Goal: Task Accomplishment & Management: Use online tool/utility

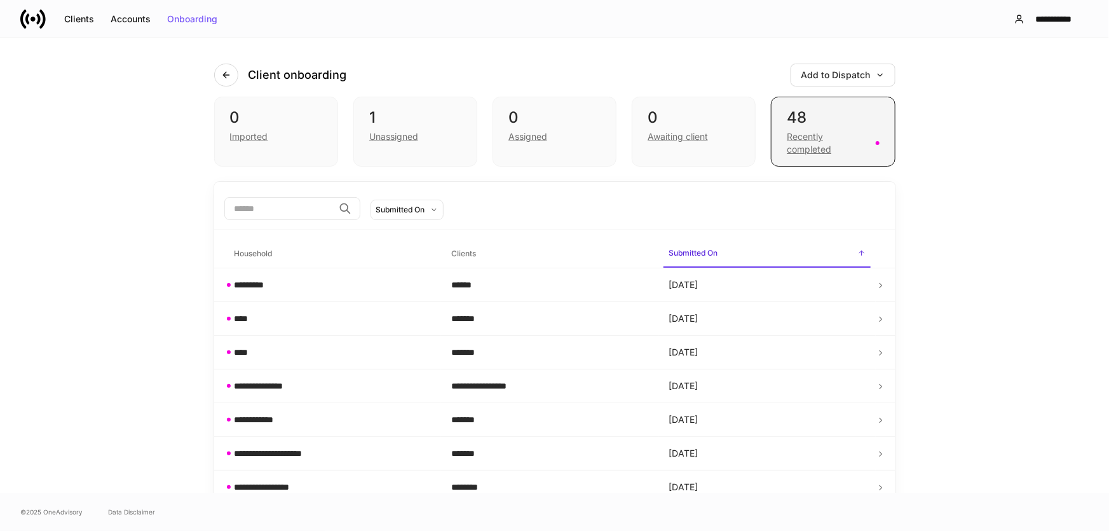
click at [805, 131] on div "Recently completed" at bounding box center [827, 142] width 81 height 25
click at [803, 121] on div "48" at bounding box center [833, 117] width 92 height 20
click at [820, 119] on div "48" at bounding box center [833, 117] width 92 height 20
click at [820, 76] on div "Add to Dispatch" at bounding box center [842, 75] width 83 height 9
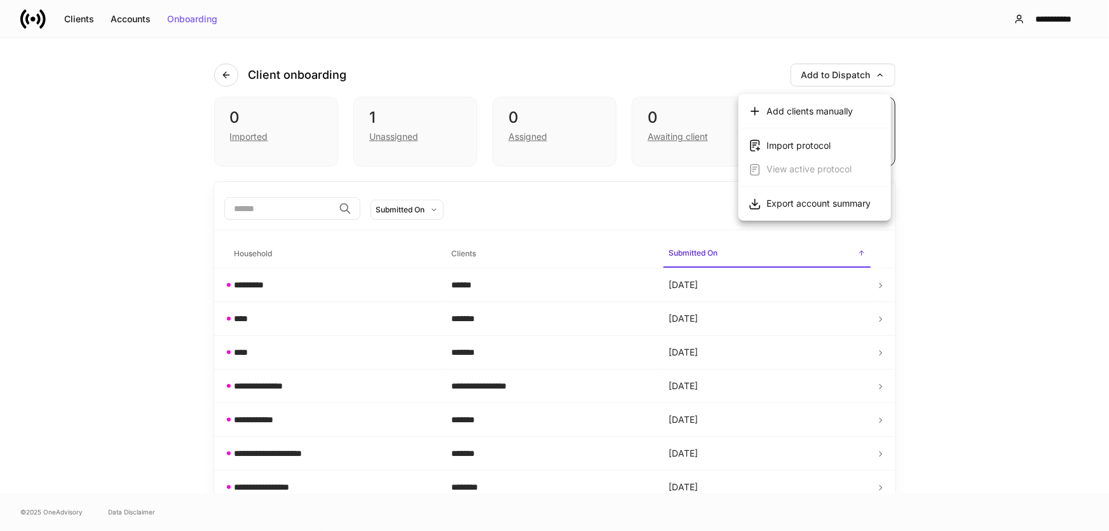
click at [621, 198] on div at bounding box center [554, 265] width 1109 height 531
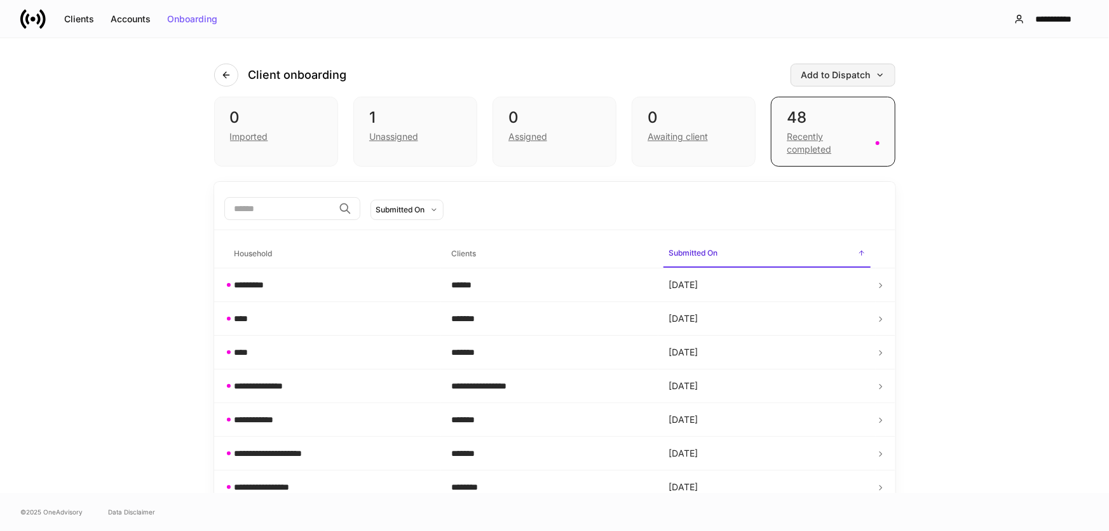
click at [842, 76] on div "Add to Dispatch" at bounding box center [842, 75] width 83 height 9
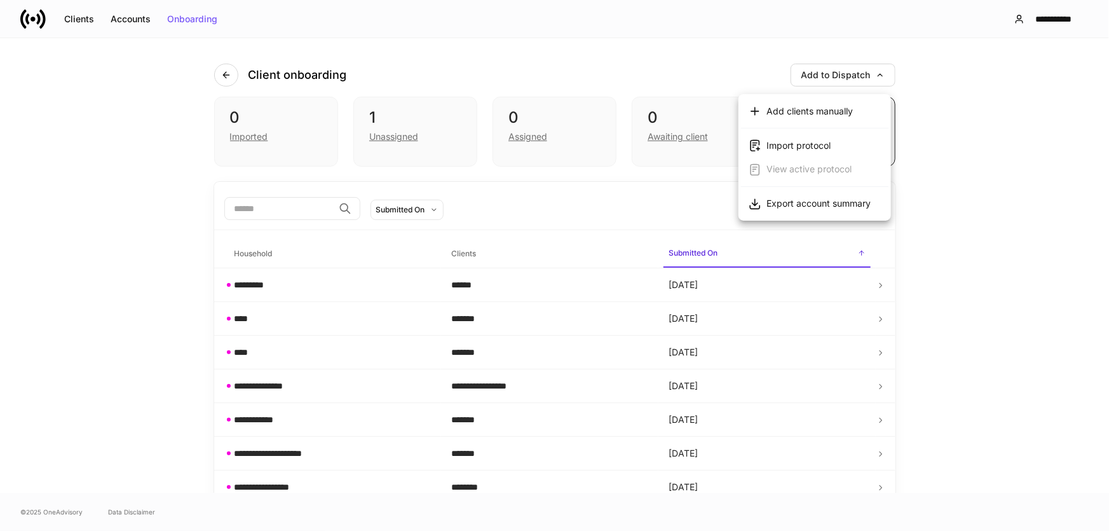
click at [679, 129] on div at bounding box center [554, 265] width 1109 height 531
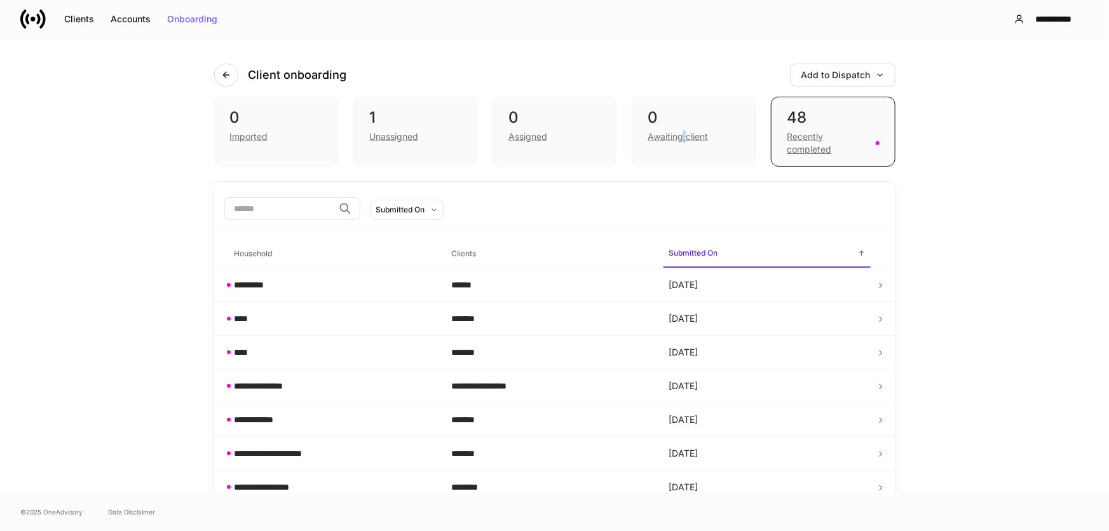
click at [679, 129] on div "Awaiting client" at bounding box center [693, 135] width 92 height 15
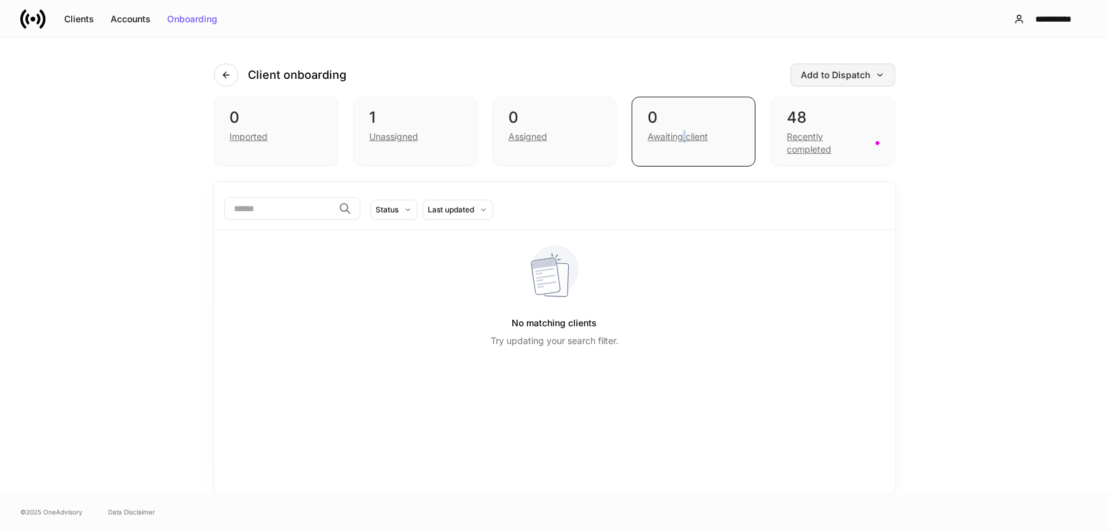
click at [851, 67] on button "Add to Dispatch" at bounding box center [842, 75] width 105 height 23
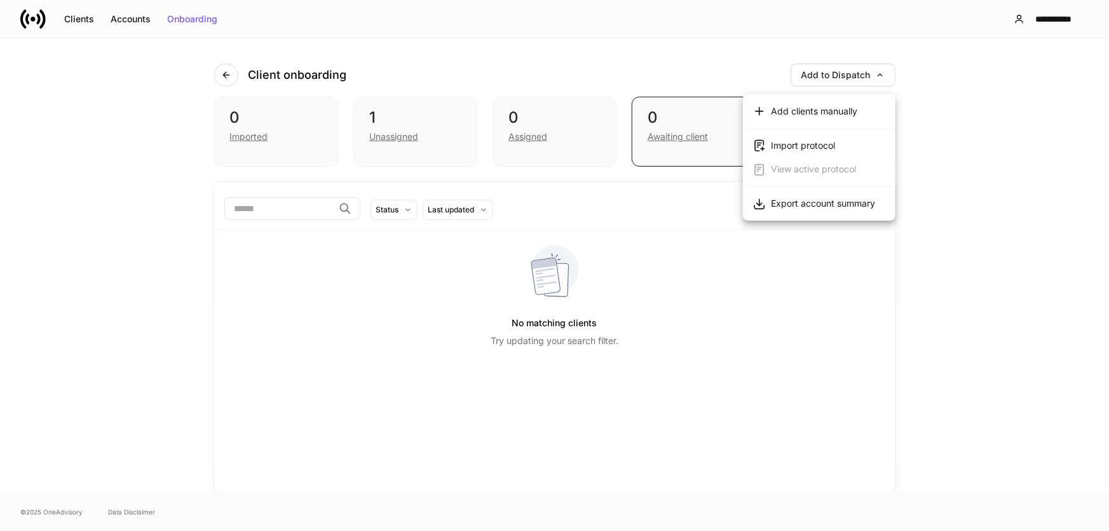
click at [564, 129] on div at bounding box center [554, 265] width 1109 height 531
click at [551, 133] on div "Assigned" at bounding box center [554, 135] width 92 height 15
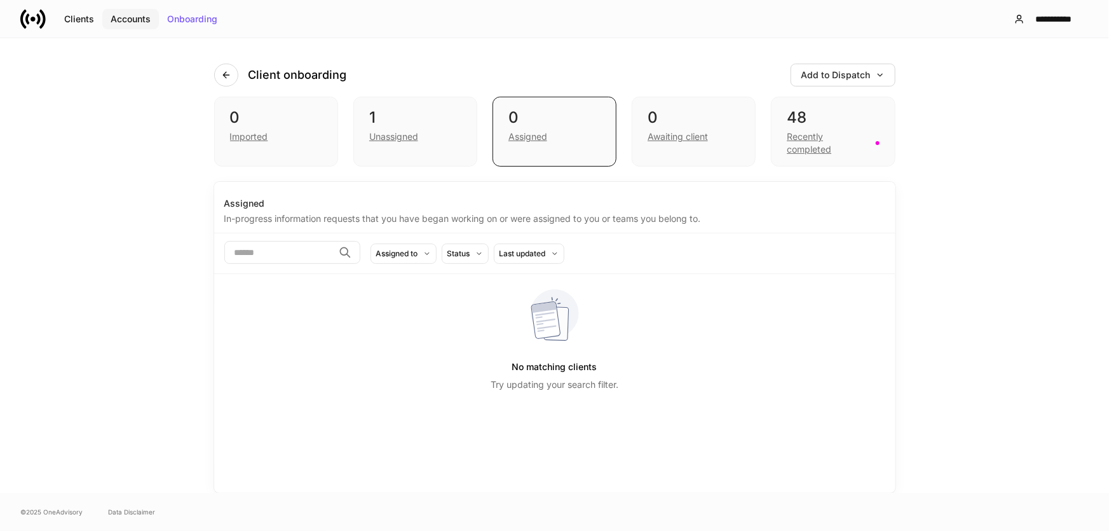
click at [140, 25] on button "Accounts" at bounding box center [130, 19] width 57 height 20
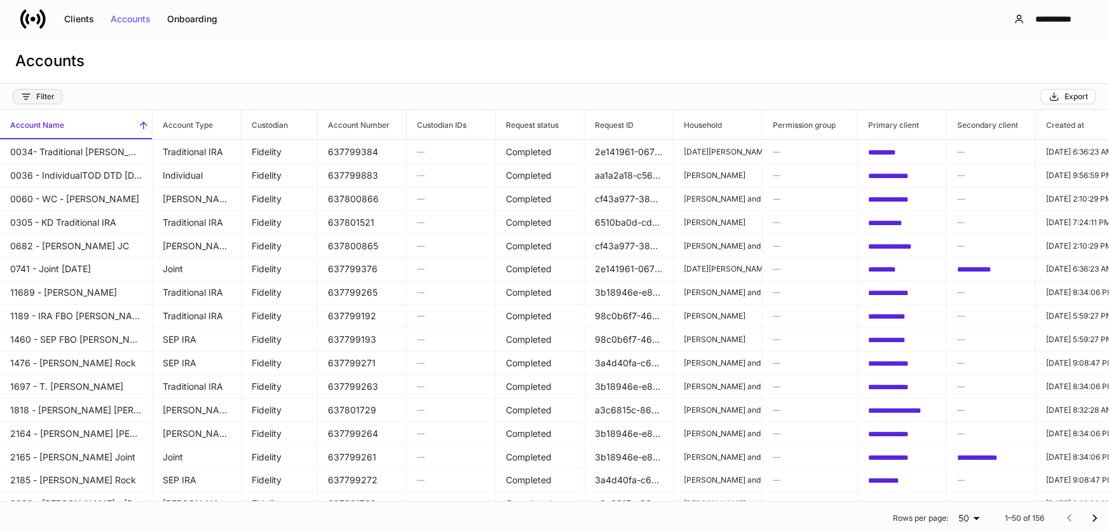
click at [44, 98] on div "Filter" at bounding box center [38, 96] width 34 height 10
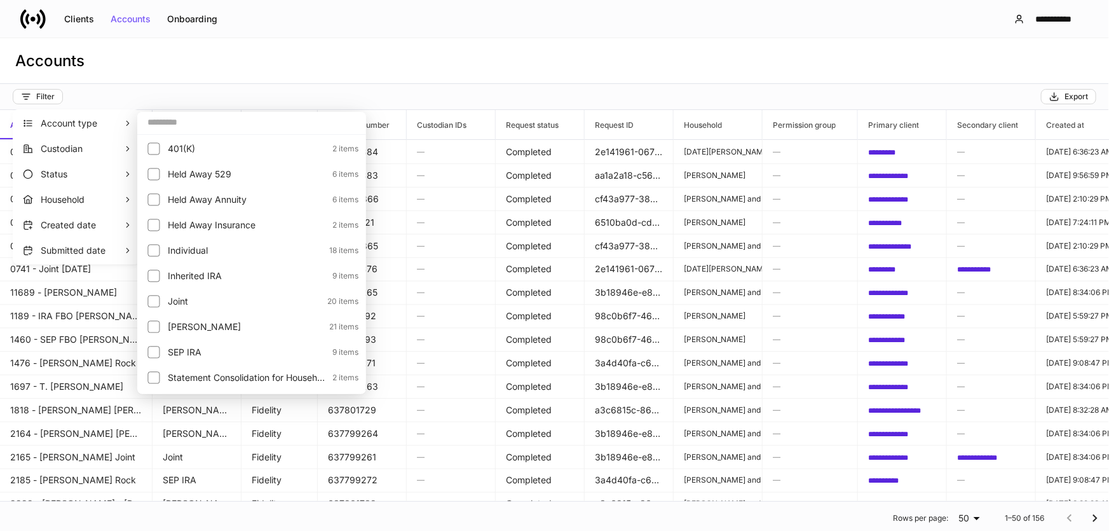
click at [298, 16] on div at bounding box center [554, 265] width 1109 height 531
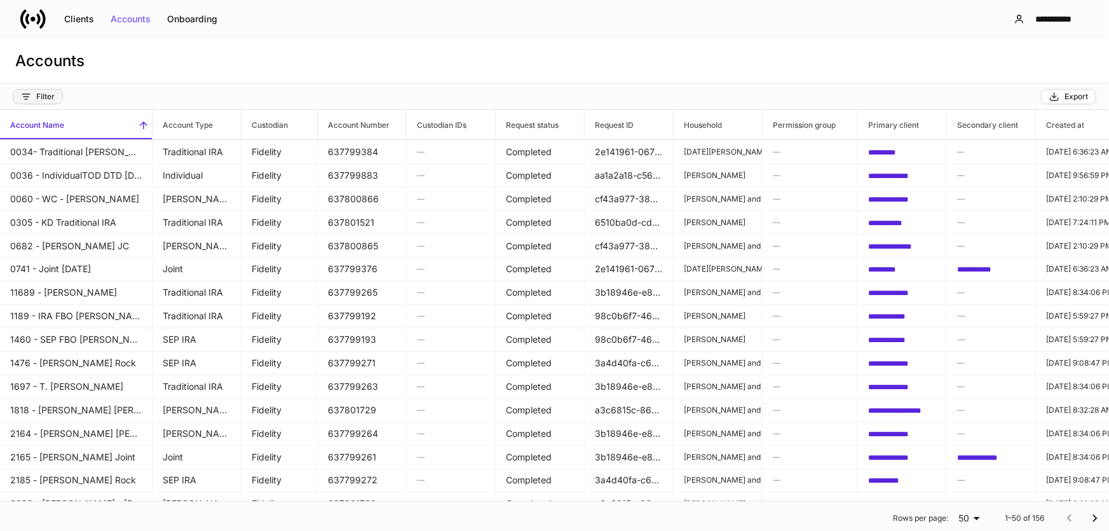
click at [51, 98] on div "Filter" at bounding box center [38, 96] width 34 height 10
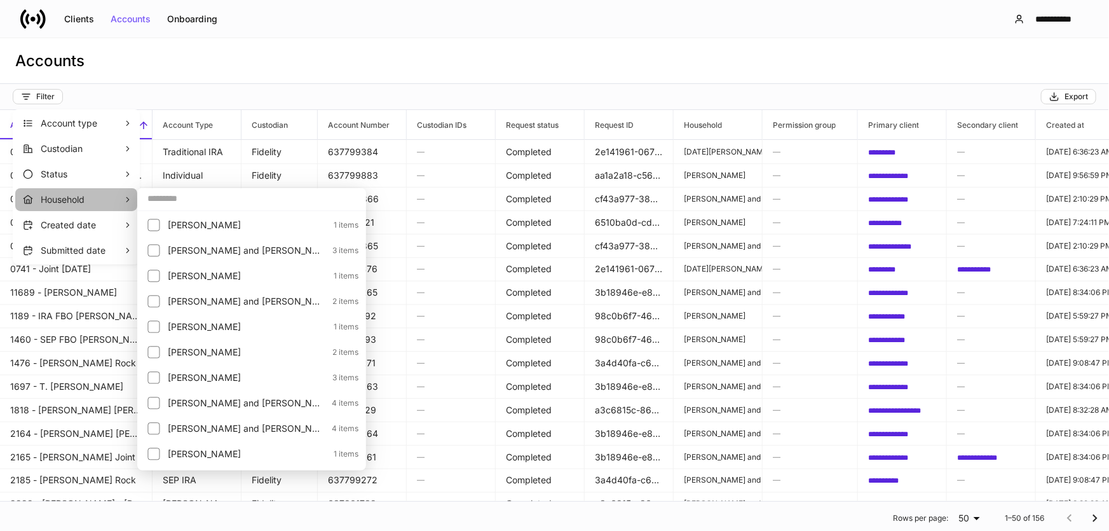
click at [87, 205] on p "Household" at bounding box center [82, 199] width 83 height 13
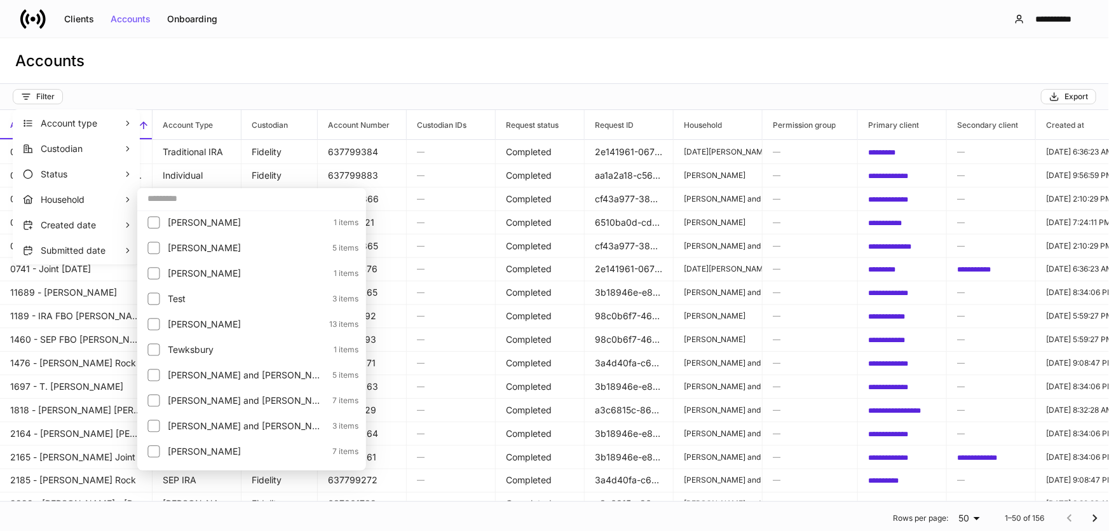
scroll to position [937, 0]
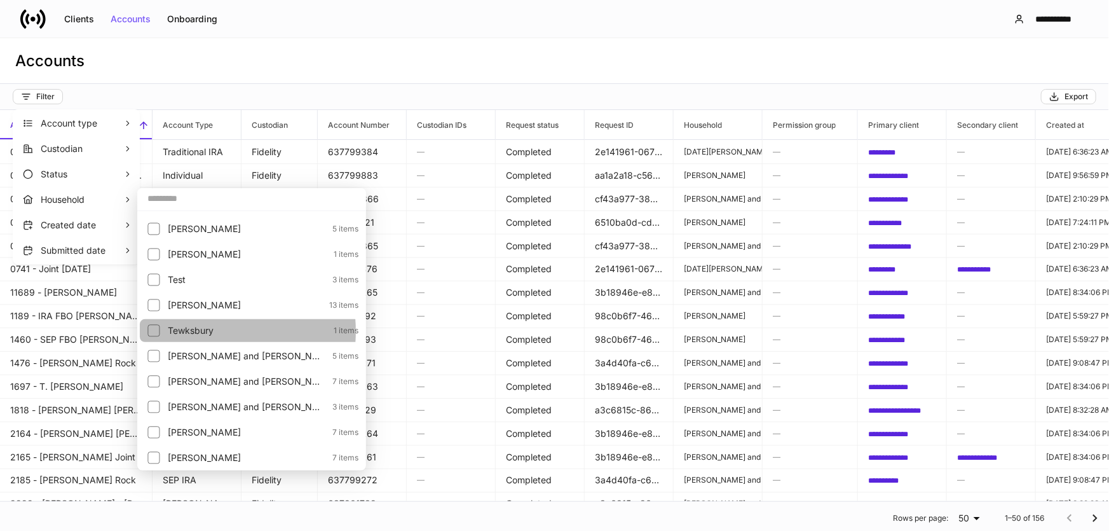
click at [196, 330] on p "Tewksbury" at bounding box center [247, 330] width 158 height 13
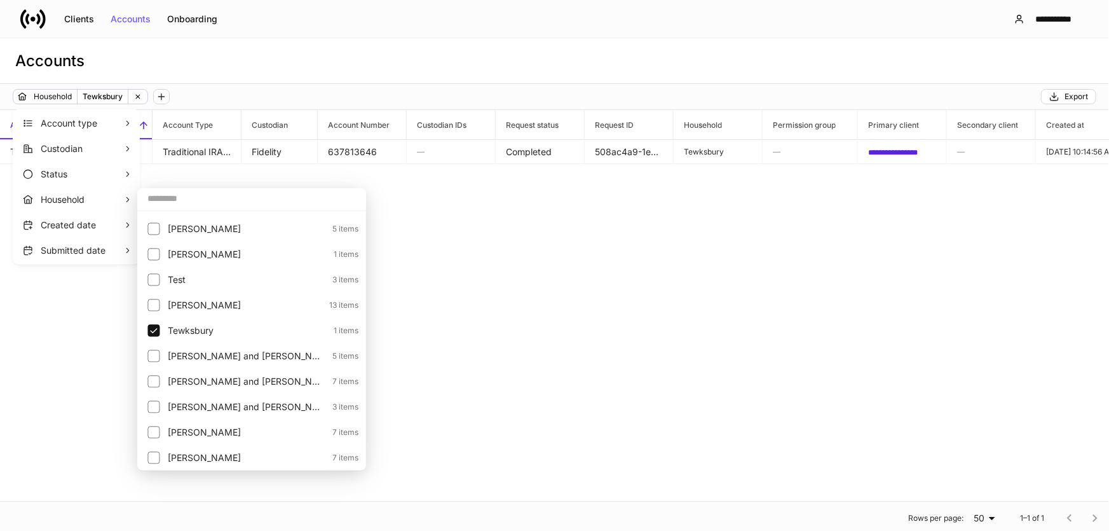
click at [529, 217] on div at bounding box center [554, 265] width 1109 height 531
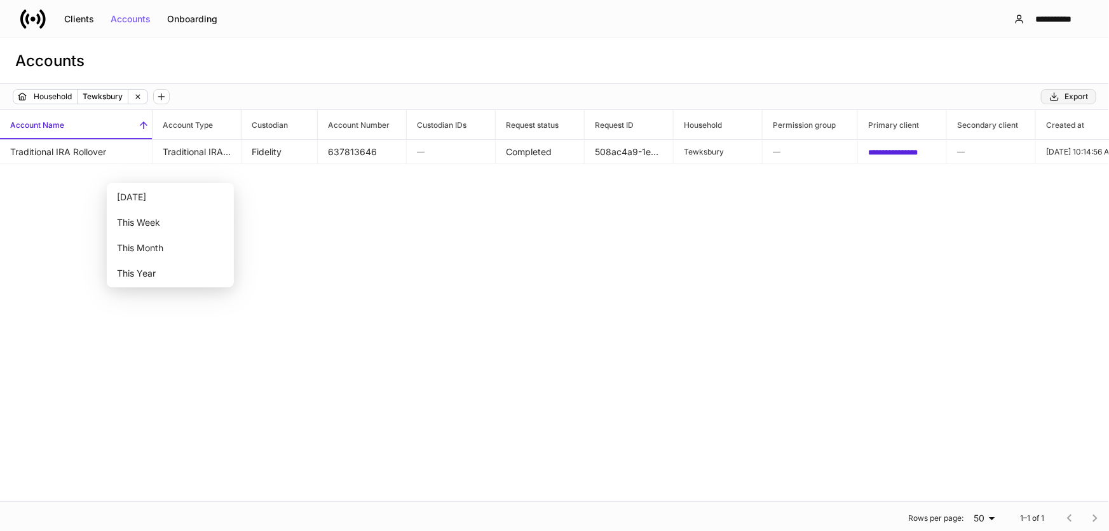
click at [1077, 97] on div "Export" at bounding box center [1068, 96] width 39 height 10
click at [324, 204] on div "**********" at bounding box center [554, 305] width 1109 height 391
